Goal: Information Seeking & Learning: Learn about a topic

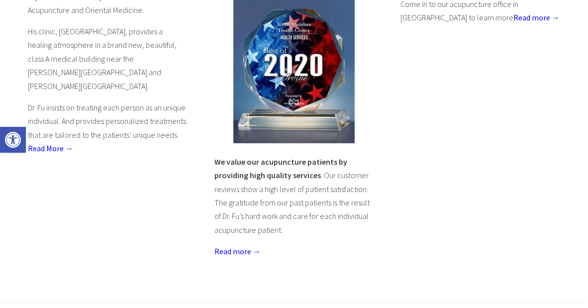
scroll to position [569, 0]
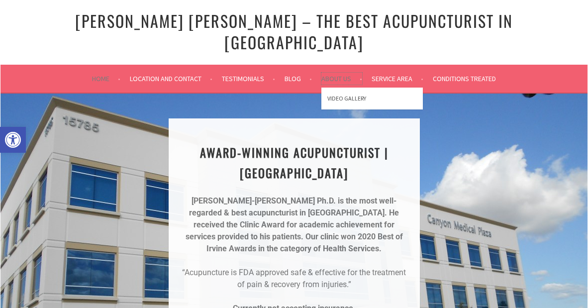
click at [333, 73] on link "About Us" at bounding box center [341, 79] width 41 height 12
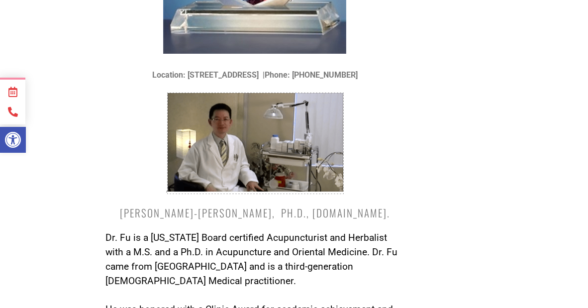
click at [270, 139] on img at bounding box center [256, 142] width 176 height 98
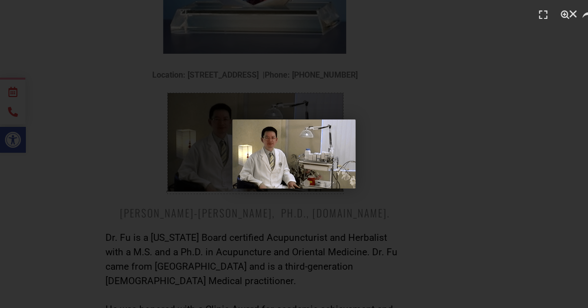
click at [129, 91] on div "1 / 1" at bounding box center [294, 154] width 518 height 238
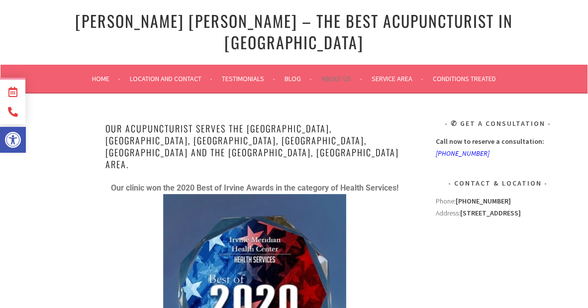
drag, startPoint x: 234, startPoint y: 16, endPoint x: 179, endPoint y: 1, distance: 56.7
